Goal: Find specific page/section: Find specific page/section

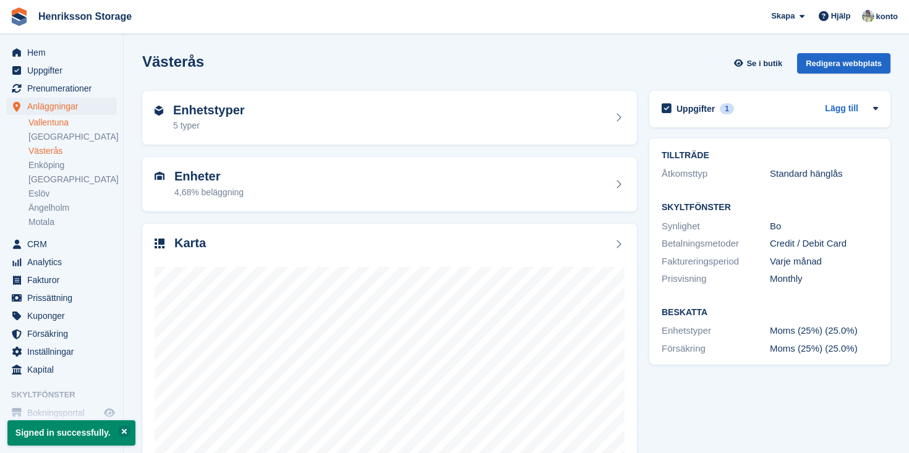
click at [58, 122] on link "Vallentuna" at bounding box center [72, 123] width 88 height 12
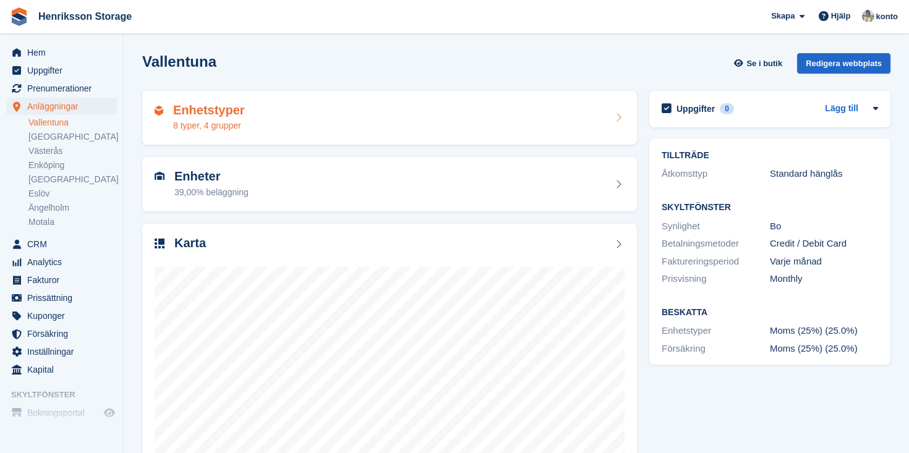
click at [268, 125] on div "Enhetstyper 8 typer, 4 grupper" at bounding box center [390, 118] width 470 height 30
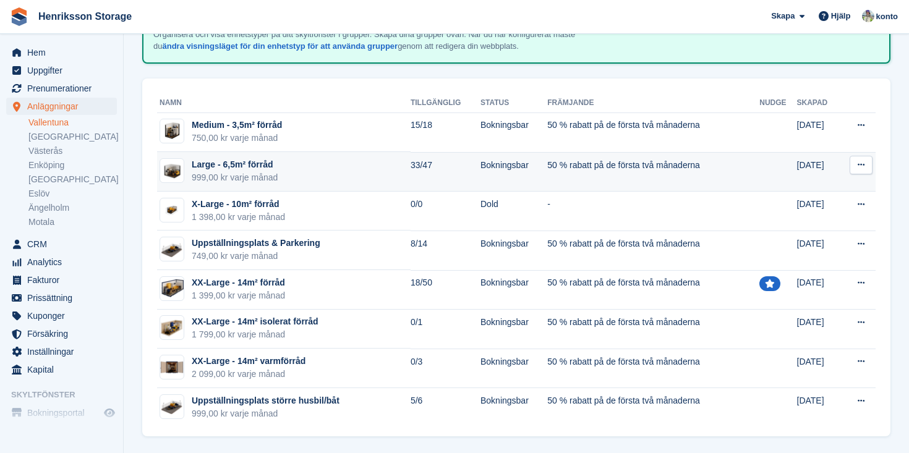
scroll to position [98, 0]
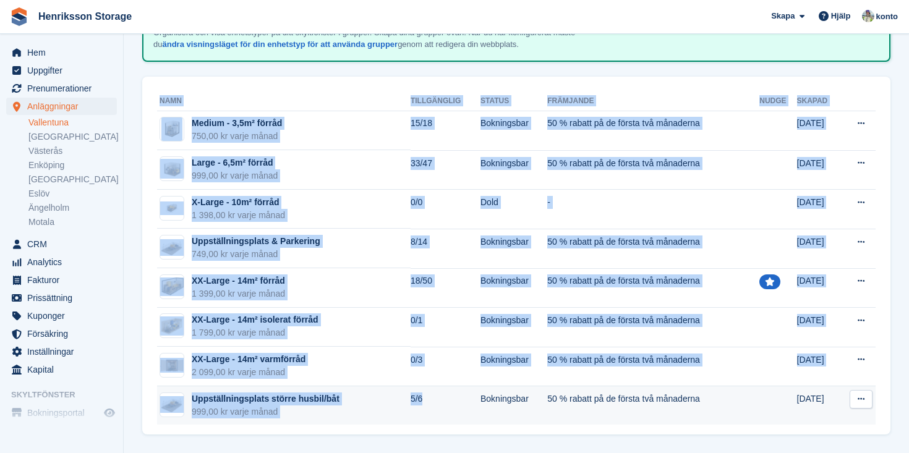
drag, startPoint x: 146, startPoint y: 101, endPoint x: 428, endPoint y: 421, distance: 426.1
click at [428, 421] on div "namn Tillgänglig Status Främjande Nudge Skapad Medium - 3,5m² förråd 750,00 kr …" at bounding box center [516, 256] width 748 height 358
copy div "namn Tillgänglig Status Främjande Nudge Skapad Medium - 3,5m² förråd 750,00 kr …"
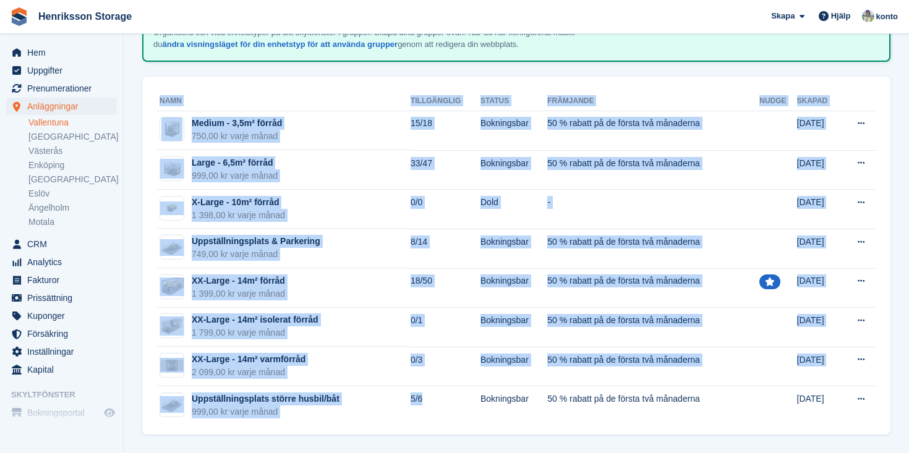
click at [182, 68] on div "Enhetstyper Grupper + Enhetstyp Nytt: Visa enhetstyper på ditt skyltfönster i g…" at bounding box center [516, 191] width 748 height 485
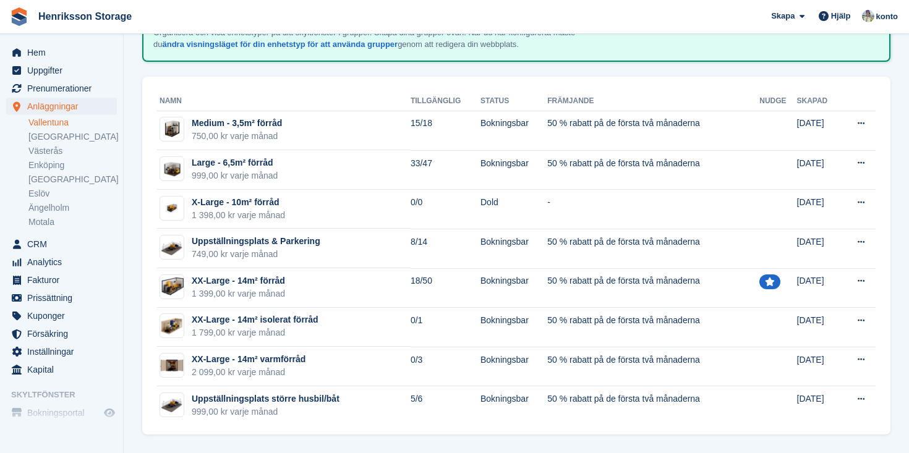
scroll to position [0, 0]
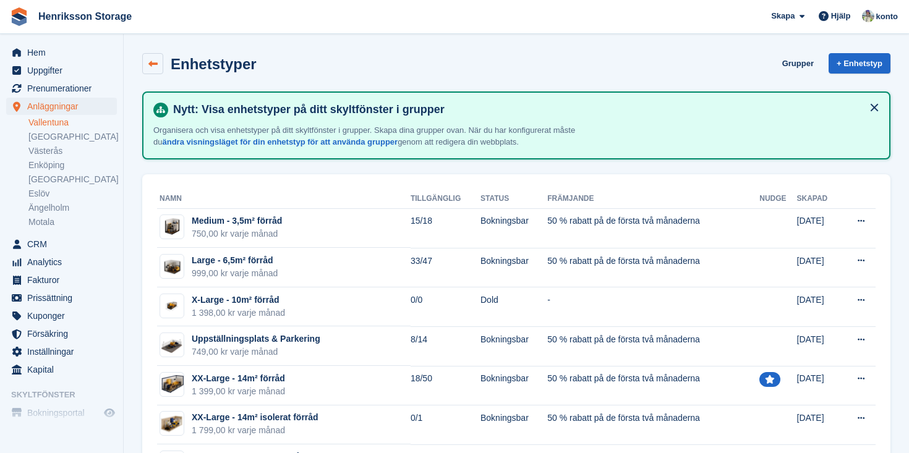
click at [151, 62] on icon at bounding box center [152, 63] width 9 height 9
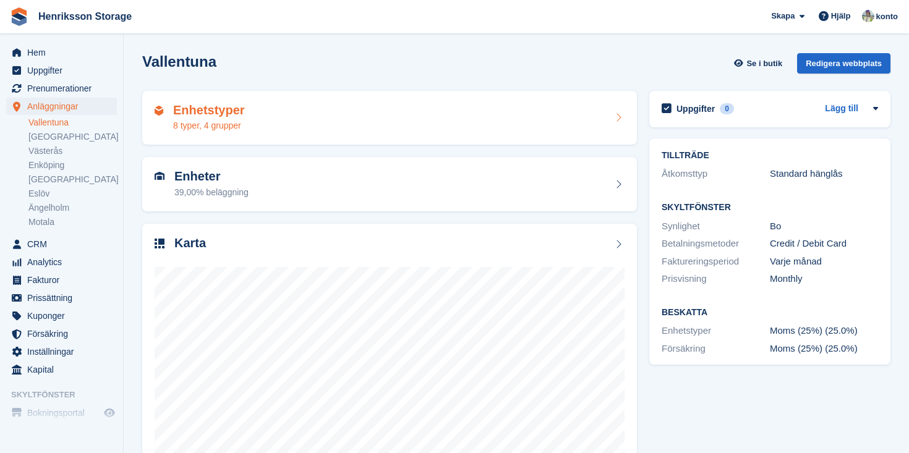
click at [354, 123] on div "Enhetstyper 8 typer, 4 grupper" at bounding box center [390, 118] width 470 height 30
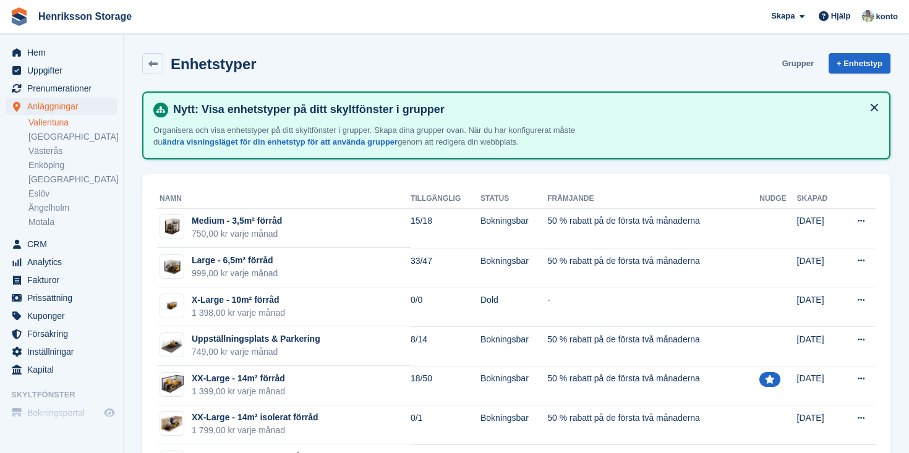
click at [791, 67] on link "Grupper" at bounding box center [797, 63] width 41 height 20
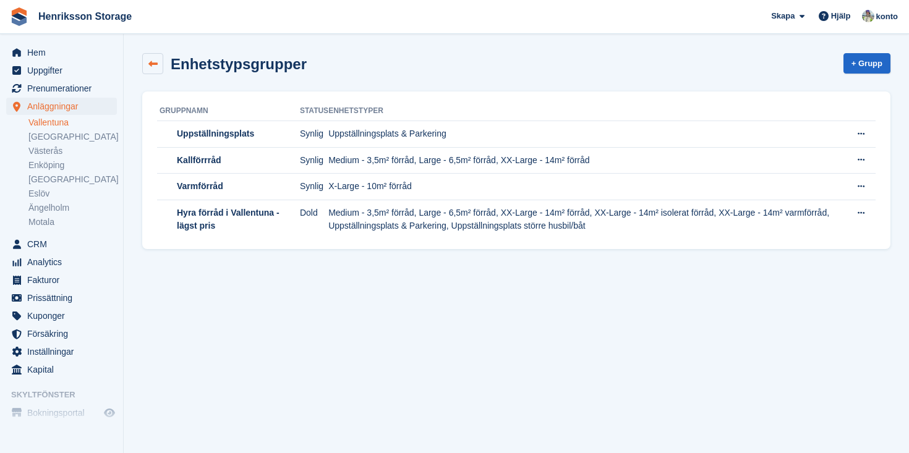
click at [151, 59] on icon at bounding box center [152, 63] width 9 height 9
